Goal: Information Seeking & Learning: Learn about a topic

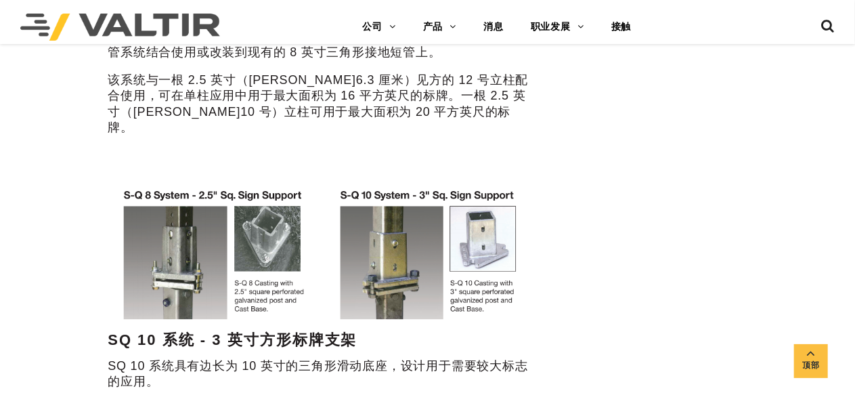
scroll to position [706, 0]
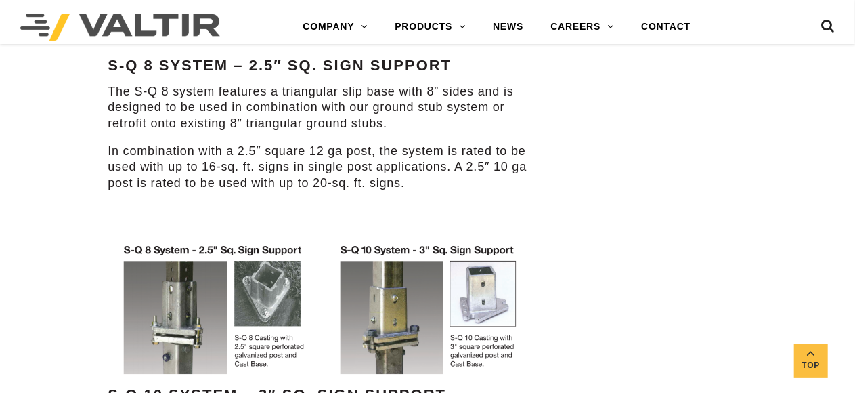
scroll to position [742, 0]
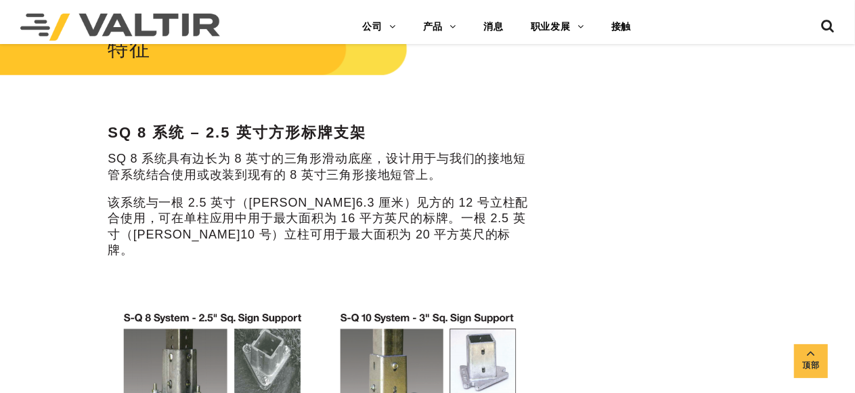
scroll to position [585, 0]
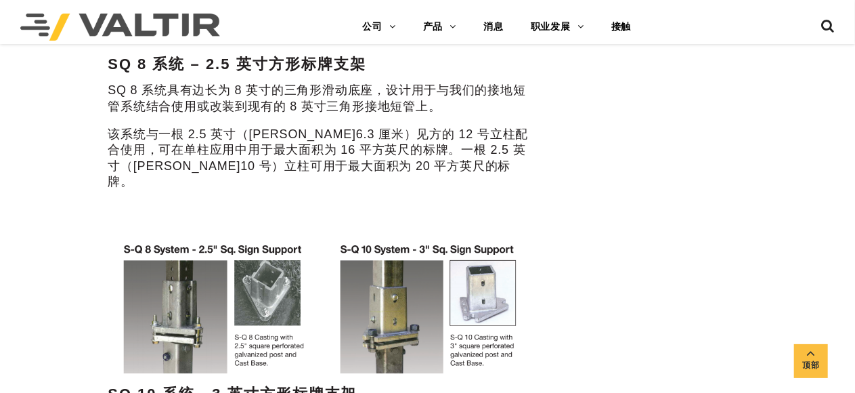
click at [382, 162] on p "该系统与一根 2.5 英寸（[PERSON_NAME]6.3 厘米）见方的 12 号立柱配合使用，可在单柱应用中用于最大面积为 16 平方英尺的标牌。一根 2…" at bounding box center [321, 159] width 426 height 64
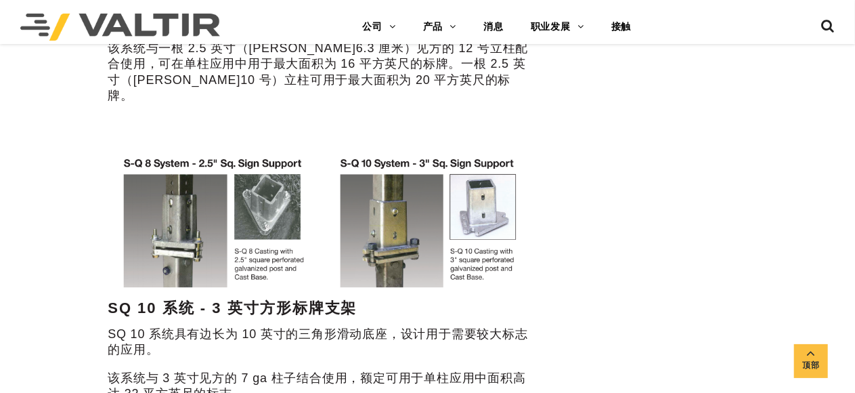
scroll to position [788, 0]
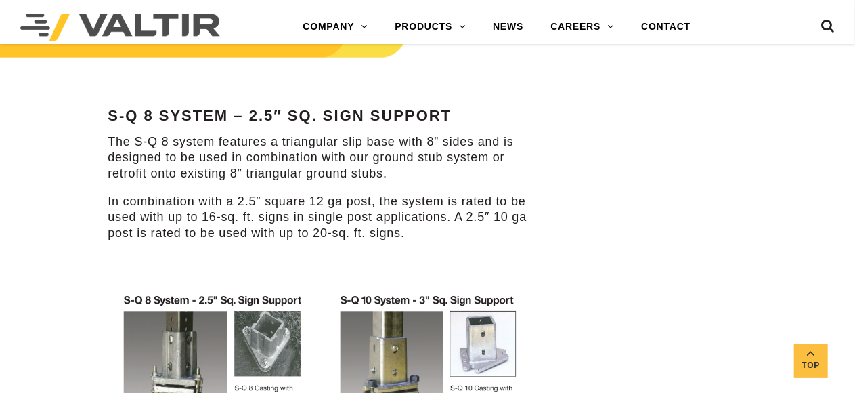
scroll to position [690, 0]
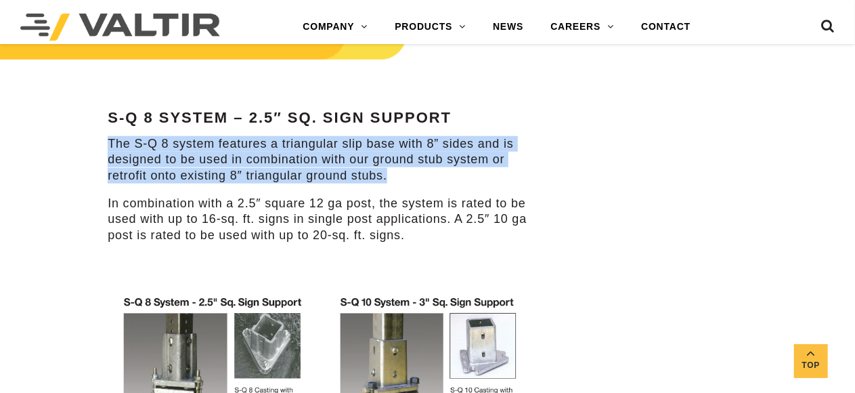
drag, startPoint x: 489, startPoint y: 173, endPoint x: 110, endPoint y: 141, distance: 380.4
click at [110, 141] on p "The S-Q 8 system features a triangular slip base with 8” sides and is designed …" at bounding box center [321, 159] width 426 height 47
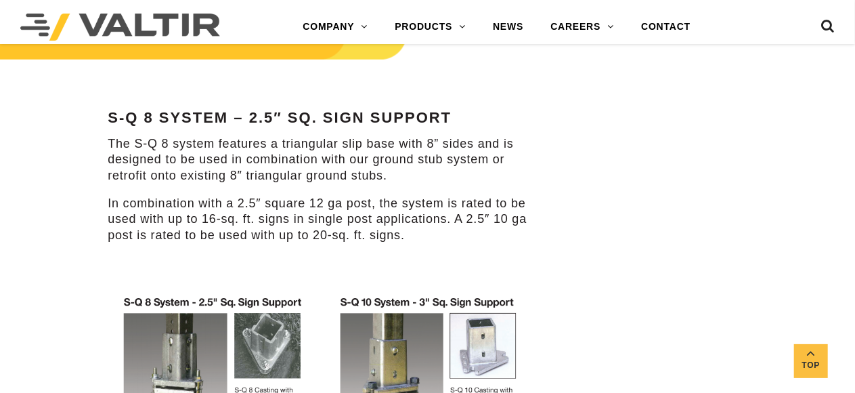
click at [500, 246] on div "Features S-Q 8 System – 2.5″ Sq. Sign Support The S-Q 8 system features a trian…" at bounding box center [321, 323] width 426 height 642
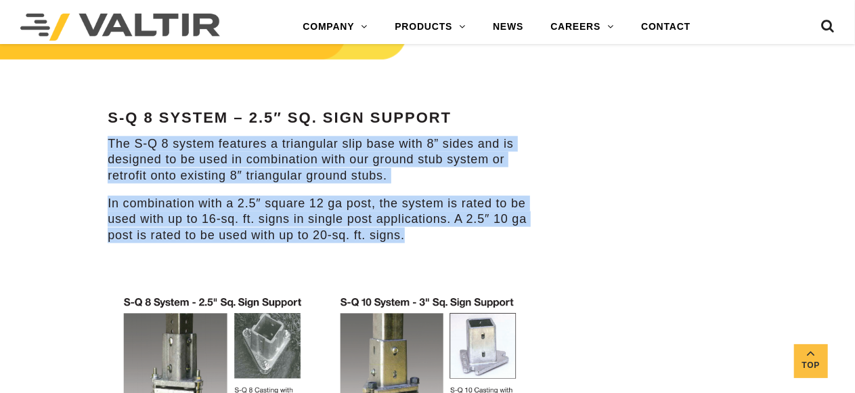
drag, startPoint x: 504, startPoint y: 240, endPoint x: 110, endPoint y: 143, distance: 405.9
click at [110, 143] on div "Features S-Q 8 System – 2.5″ Sq. Sign Support The S-Q 8 system features a trian…" at bounding box center [321, 323] width 426 height 642
copy div "The S-Q 8 system features a triangular slip base with 8” sides and is designed …"
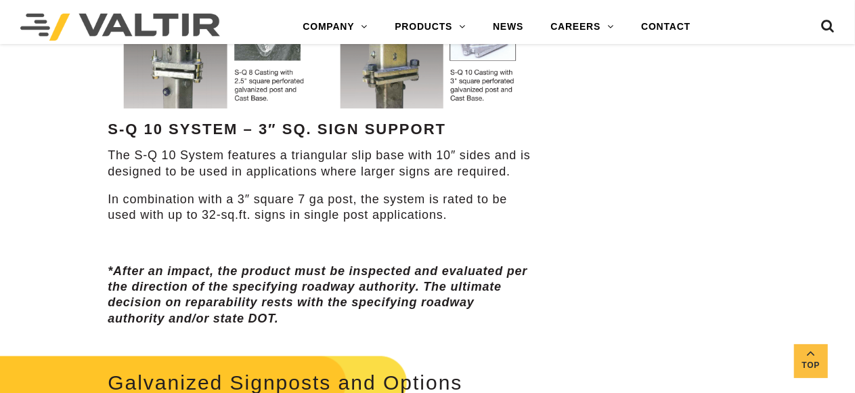
scroll to position [1028, 0]
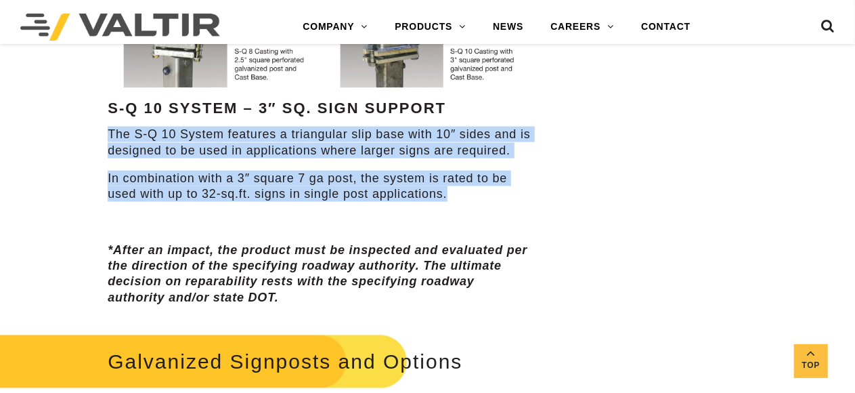
drag, startPoint x: 507, startPoint y: 210, endPoint x: 97, endPoint y: 138, distance: 415.8
click at [97, 138] on div "**********" at bounding box center [320, 308] width 499 height 2404
copy div "The S-Q 10 System features a triangular slip base with 10″ sides and is designe…"
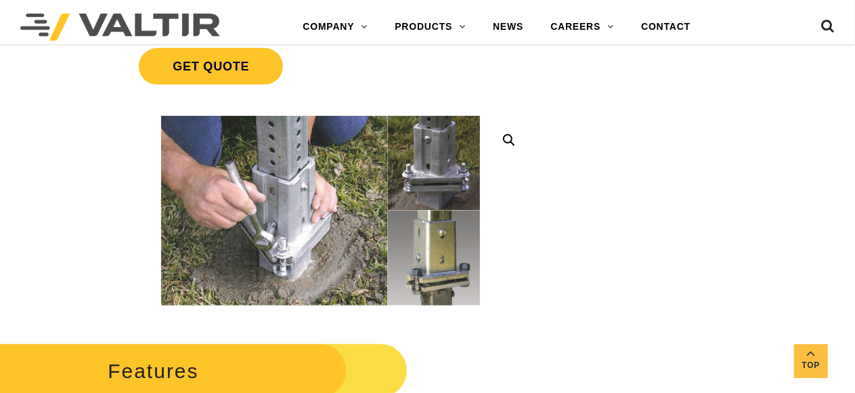
scroll to position [351, 0]
